Goal: Find specific page/section: Find specific page/section

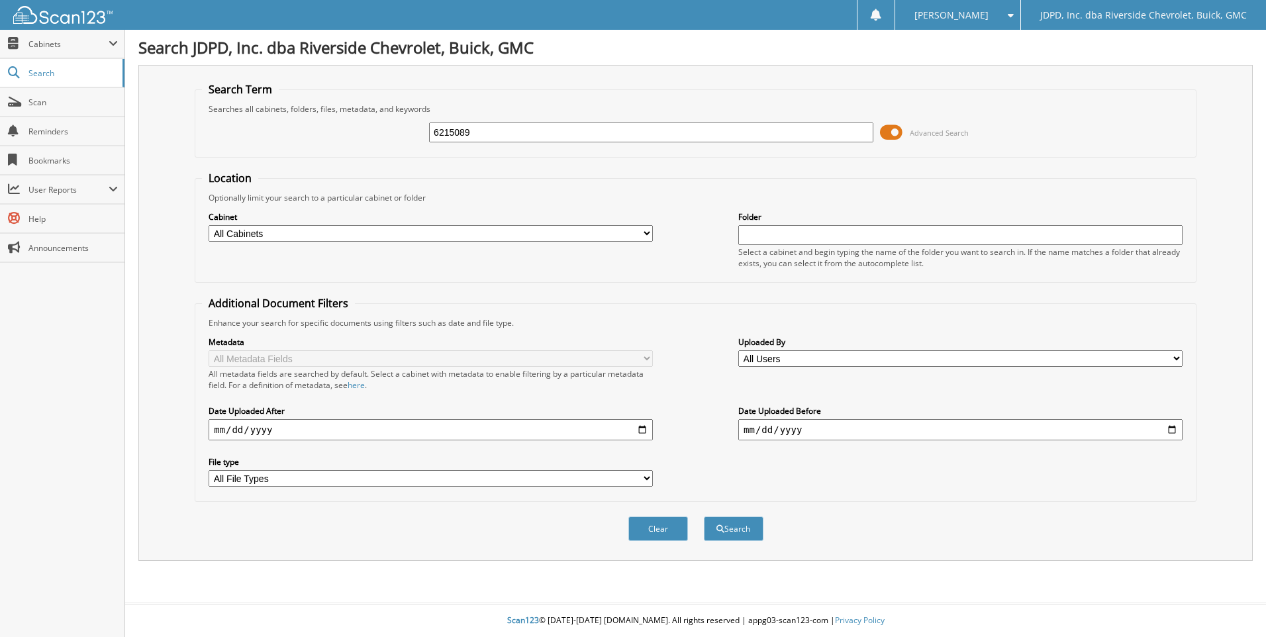
type input "6215089"
click at [704, 517] on button "Search" at bounding box center [734, 529] width 60 height 25
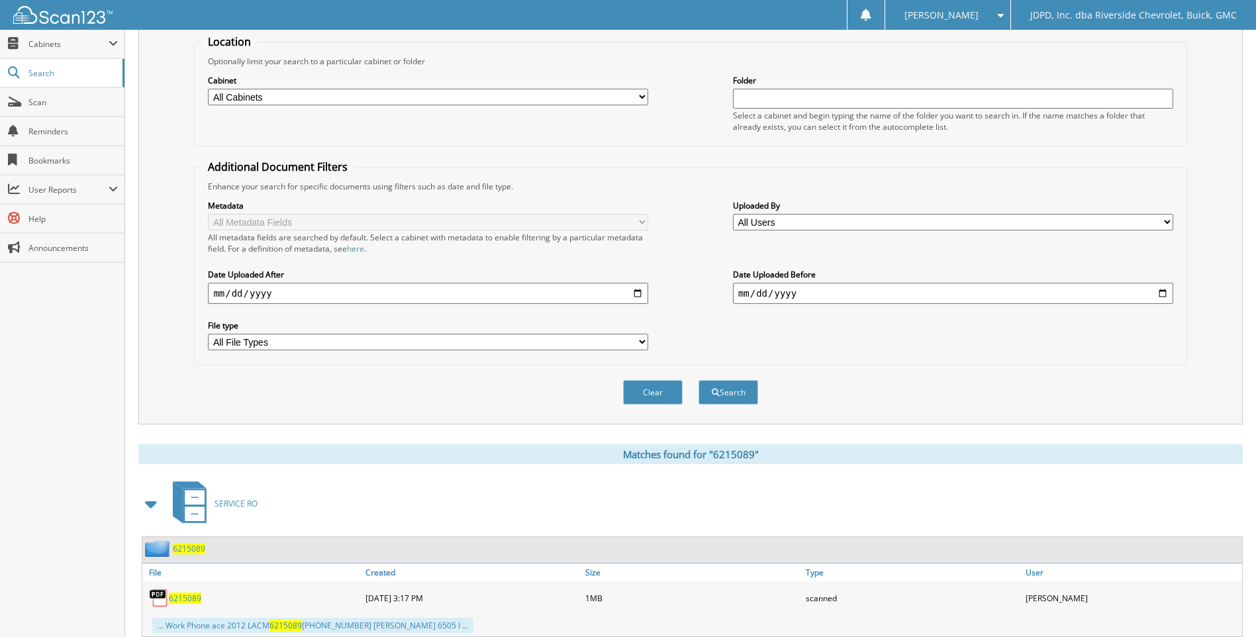
scroll to position [284, 0]
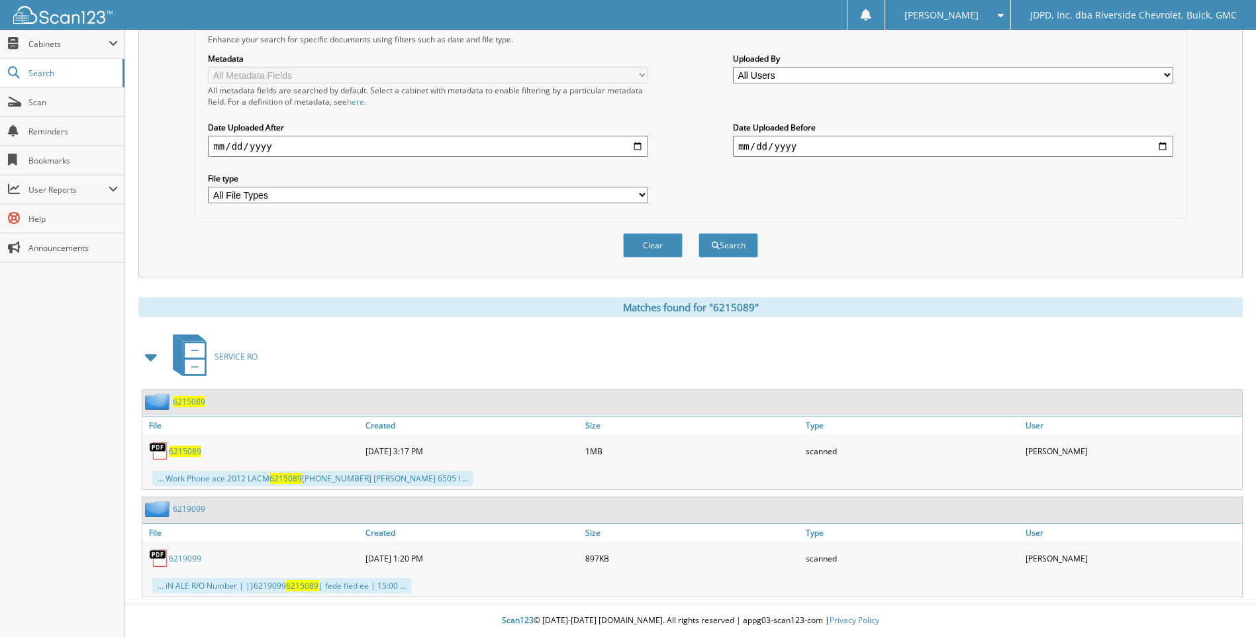
click at [194, 450] on span "6215089" at bounding box center [185, 451] width 32 height 11
click at [183, 453] on span "6215089" at bounding box center [185, 451] width 32 height 11
